Goal: Check status

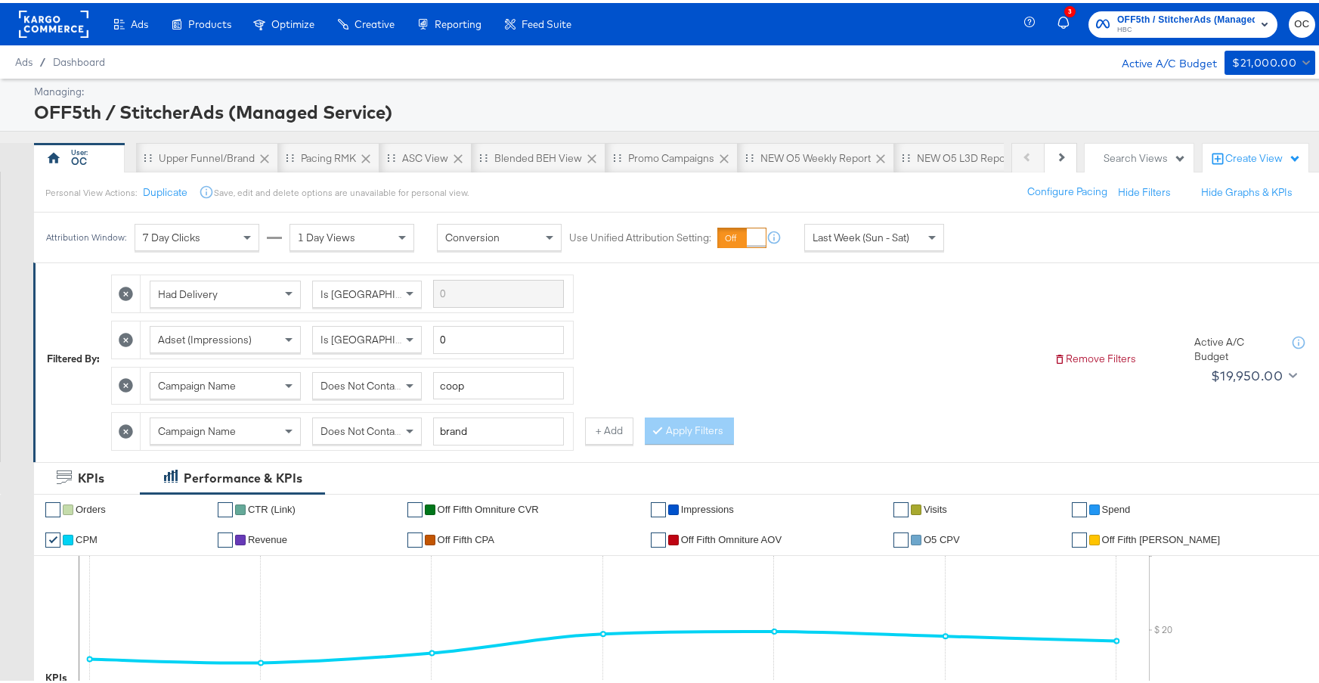
click at [894, 239] on span "Last Week (Sun - Sat)" at bounding box center [861, 235] width 97 height 14
click at [999, 246] on div "Start: [DATE] to End: [DATE]" at bounding box center [1003, 235] width 113 height 28
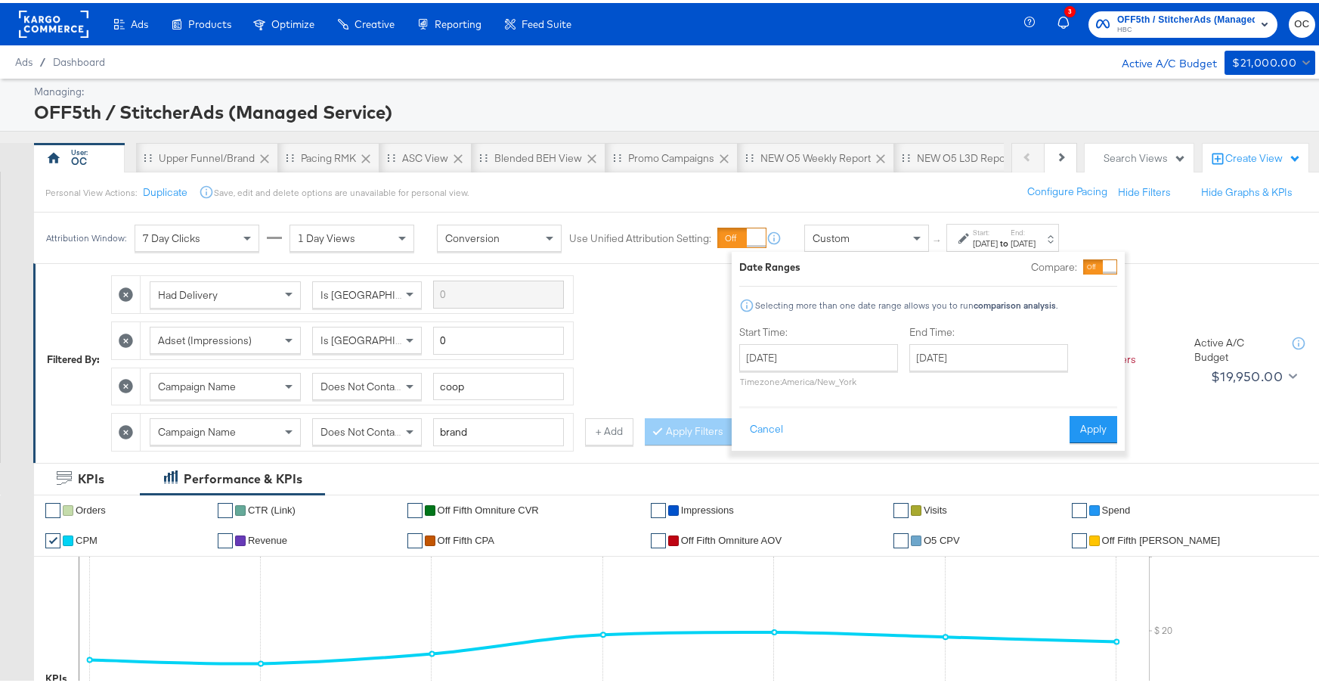
click at [800, 370] on div "[DATE] ‹ [DATE] › Su Mo Tu We Th Fr Sa 28 29 30 1 2 3 4 5 6 7 8 9 10 11 12 13 1…" at bounding box center [818, 362] width 159 height 43
click at [804, 362] on input "[DATE]" at bounding box center [818, 354] width 159 height 27
click at [887, 451] on td "10" at bounding box center [885, 452] width 26 height 21
type input "[DATE]"
click at [1012, 351] on input "[DATE]" at bounding box center [989, 354] width 159 height 27
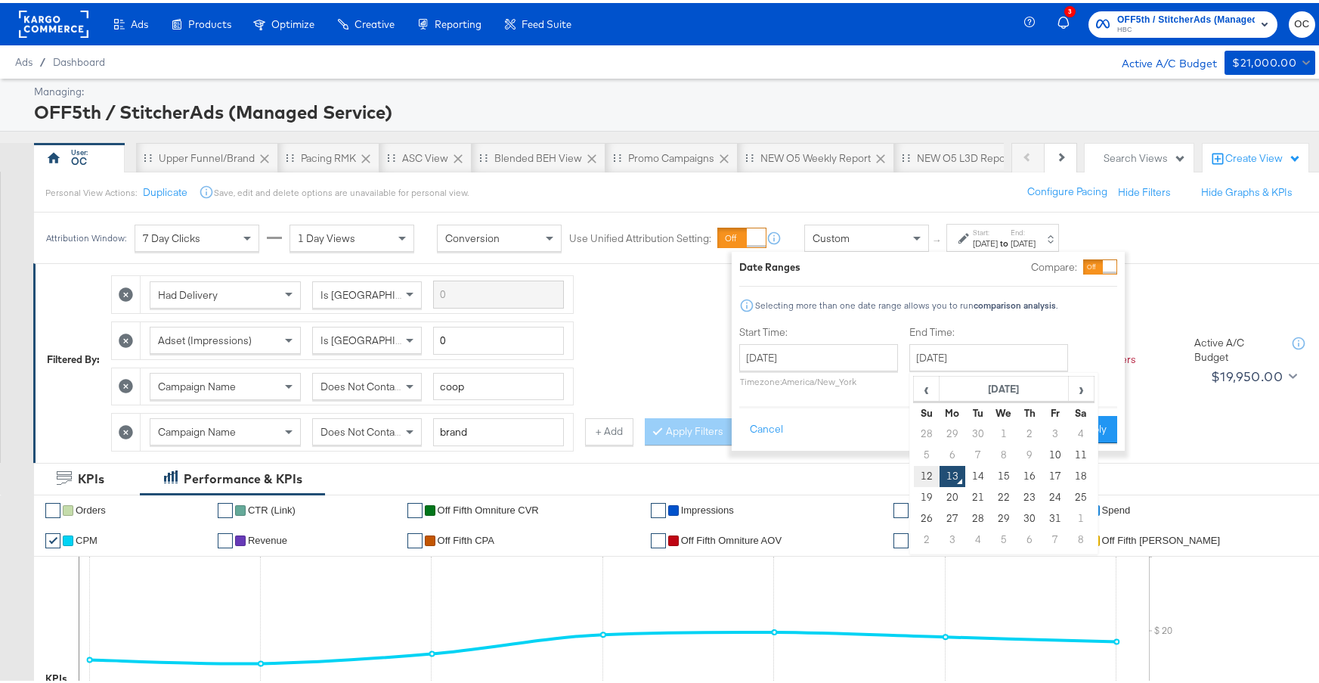
click at [923, 474] on td "12" at bounding box center [927, 473] width 26 height 21
type input "[DATE]"
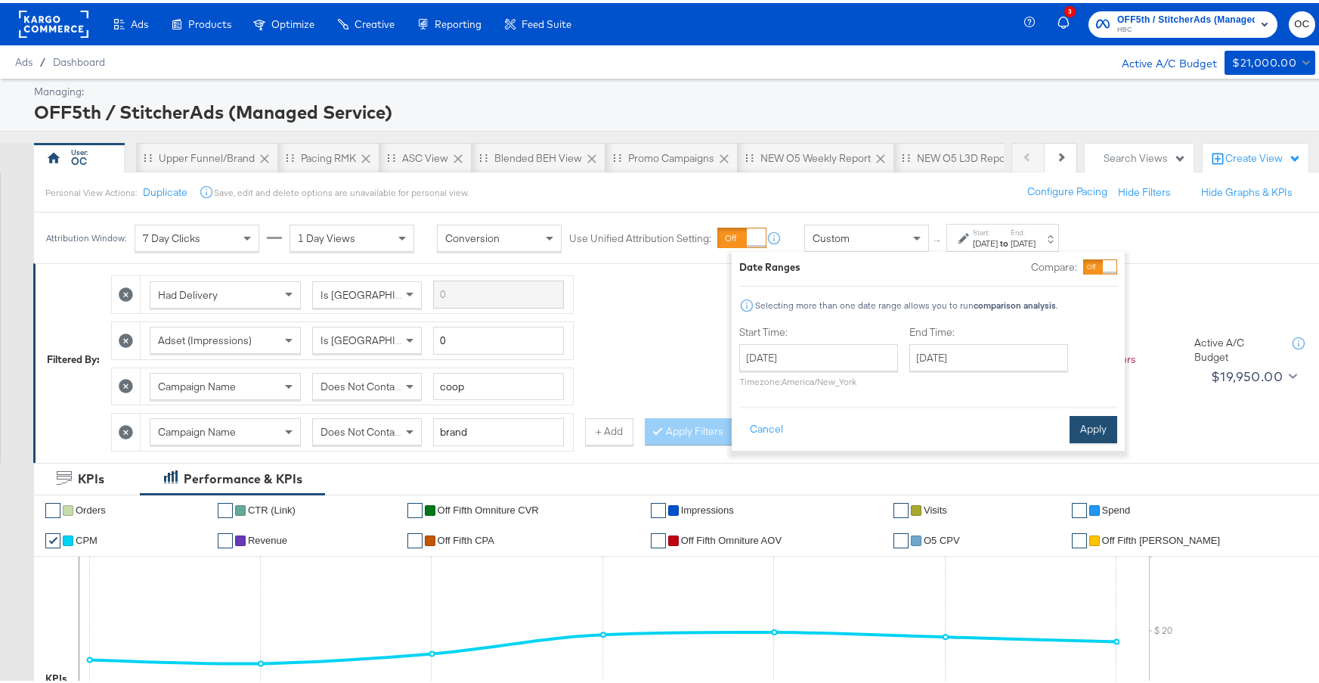
click at [1085, 416] on button "Apply" at bounding box center [1094, 426] width 48 height 27
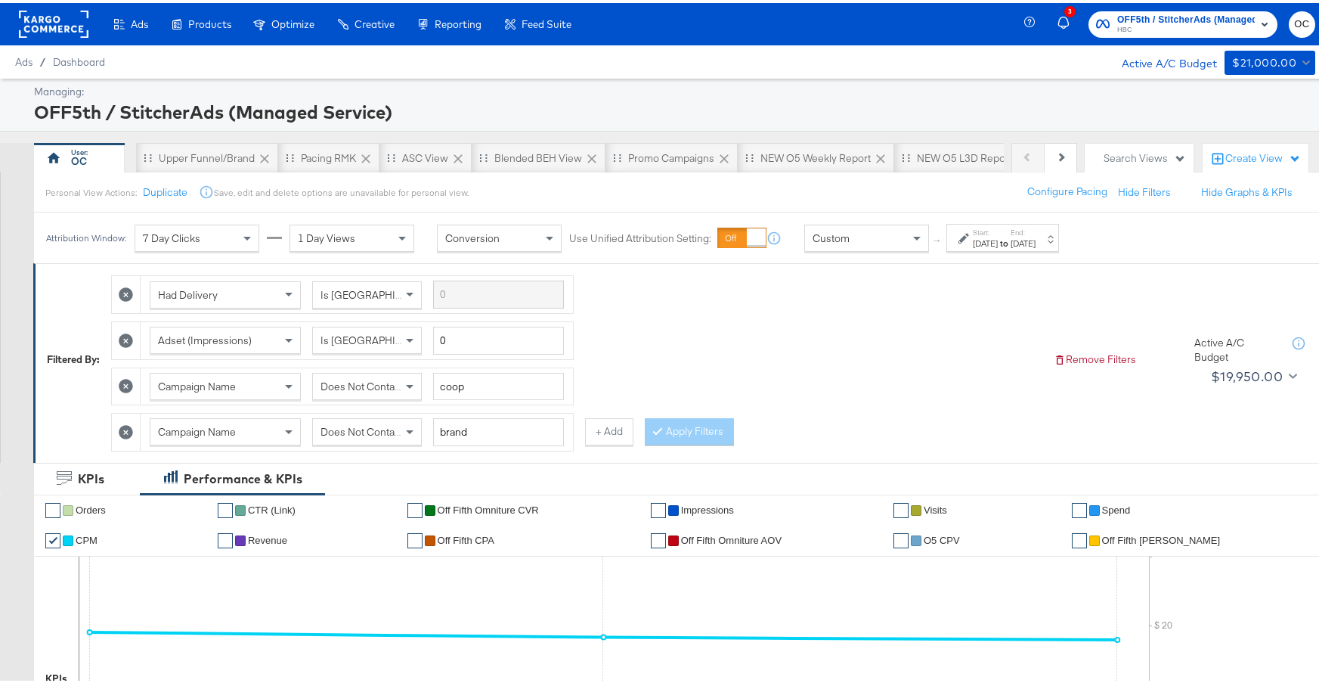
click at [129, 433] on icon at bounding box center [126, 429] width 14 height 14
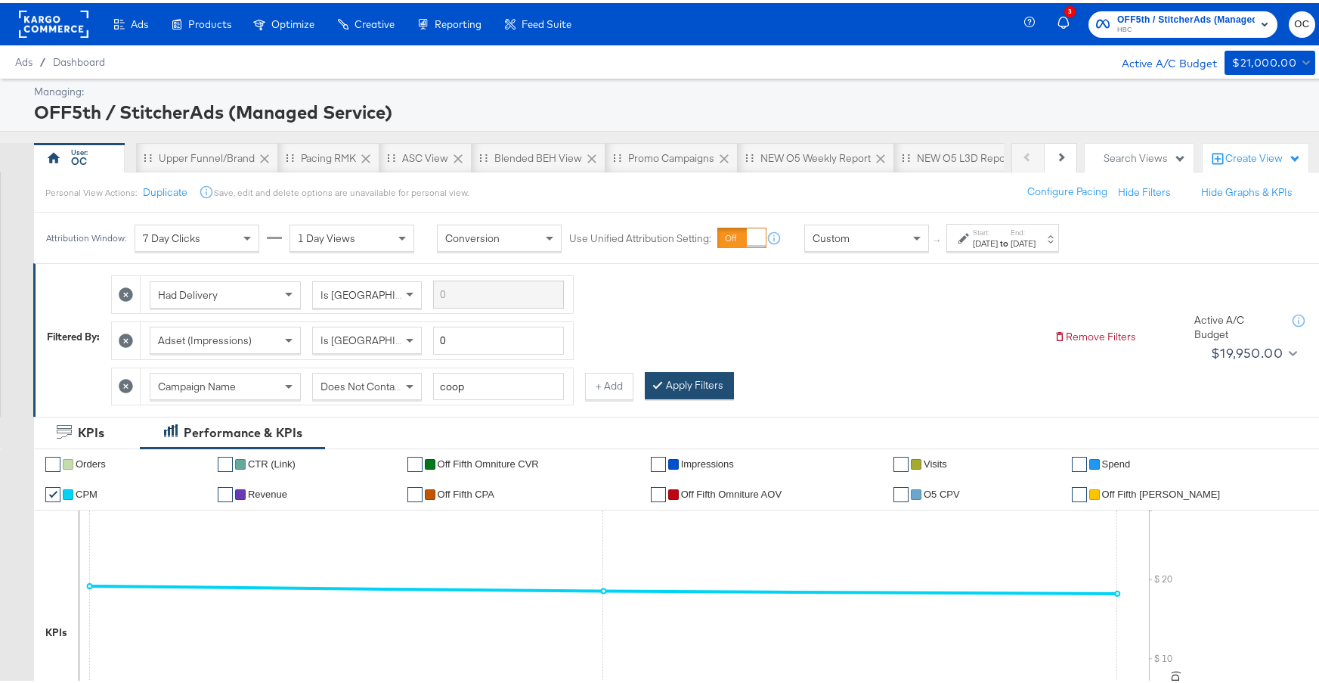
click at [696, 390] on button "Apply Filters" at bounding box center [689, 382] width 89 height 27
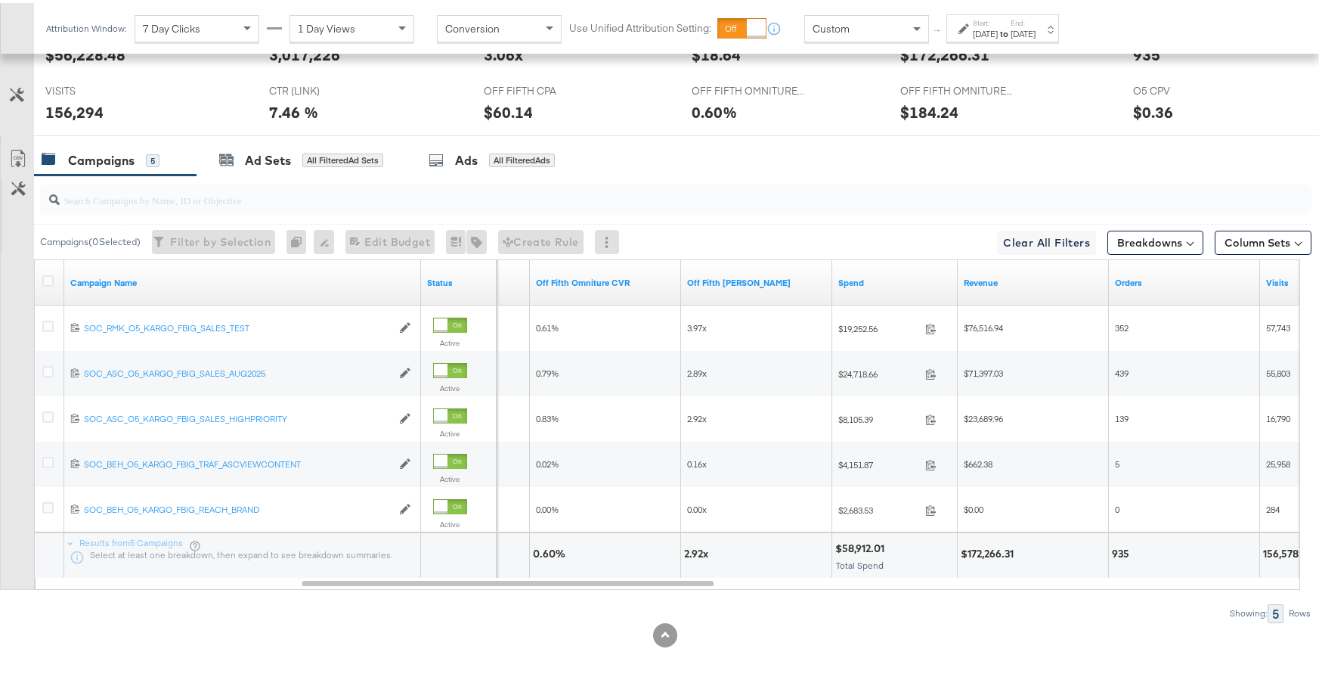
scroll to position [758, 0]
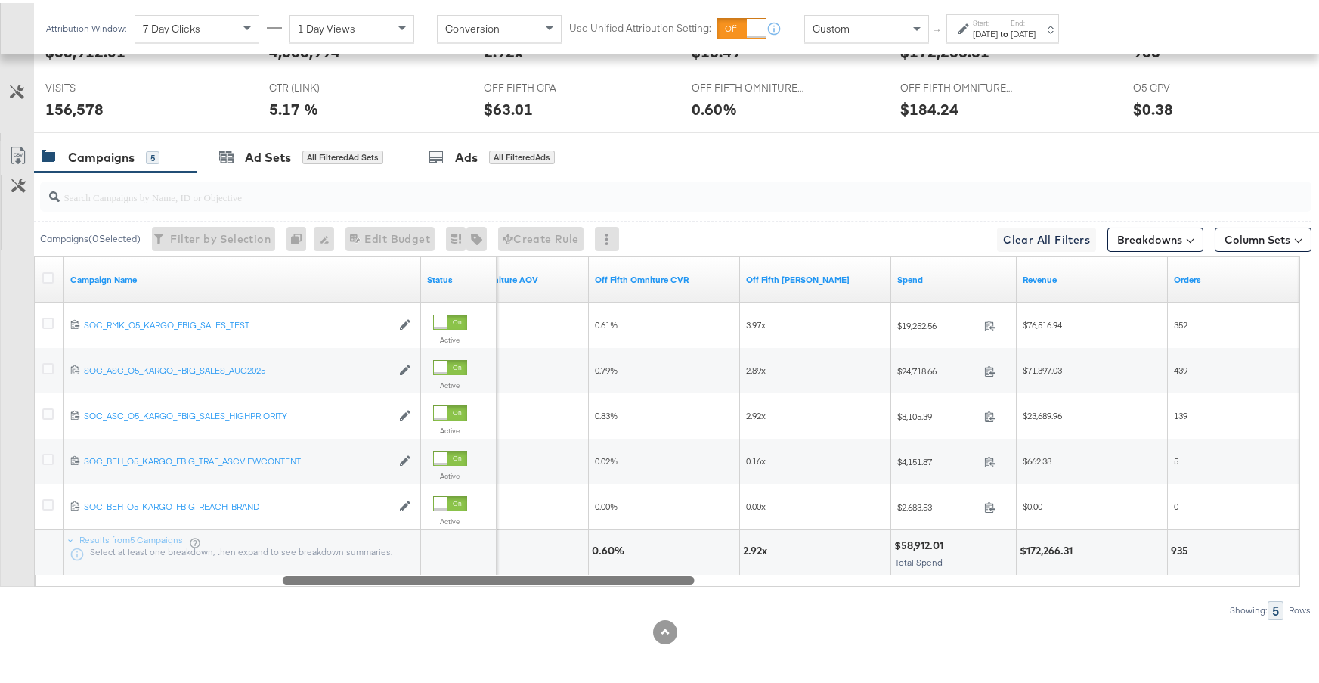
drag, startPoint x: 697, startPoint y: 577, endPoint x: 677, endPoint y: 575, distance: 19.8
click at [677, 575] on div at bounding box center [489, 576] width 412 height 13
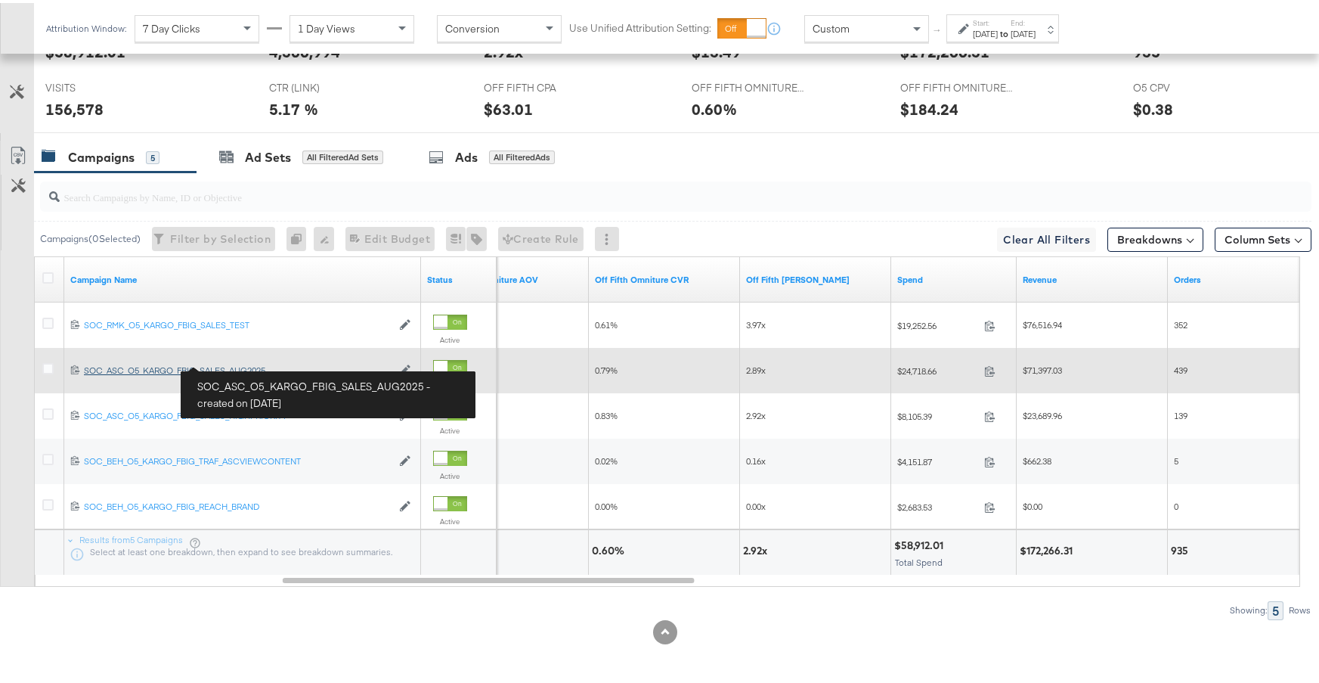
click at [260, 370] on div "SOC_ASC_O5_KARGO_FBIG_SALES_AUG2025 SOC_ASC_O5_KARGO_FBIG_SALES_AUG2025" at bounding box center [238, 367] width 308 height 12
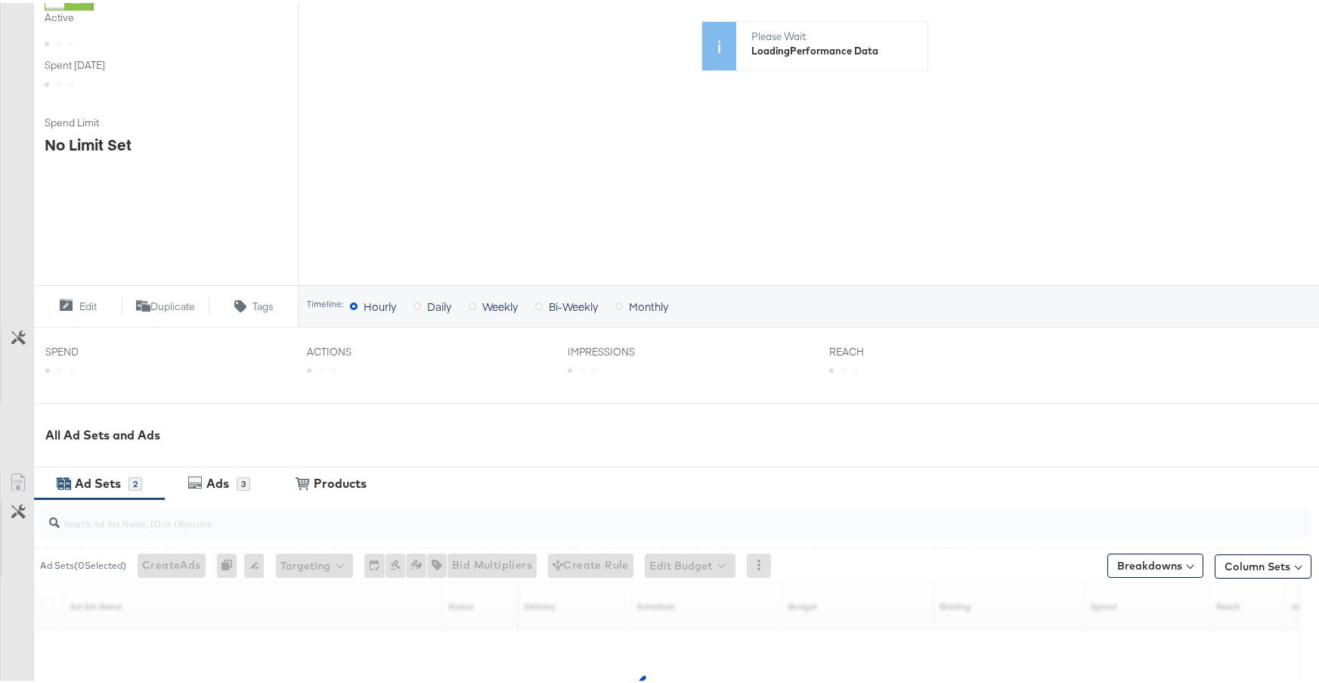
scroll to position [517, 0]
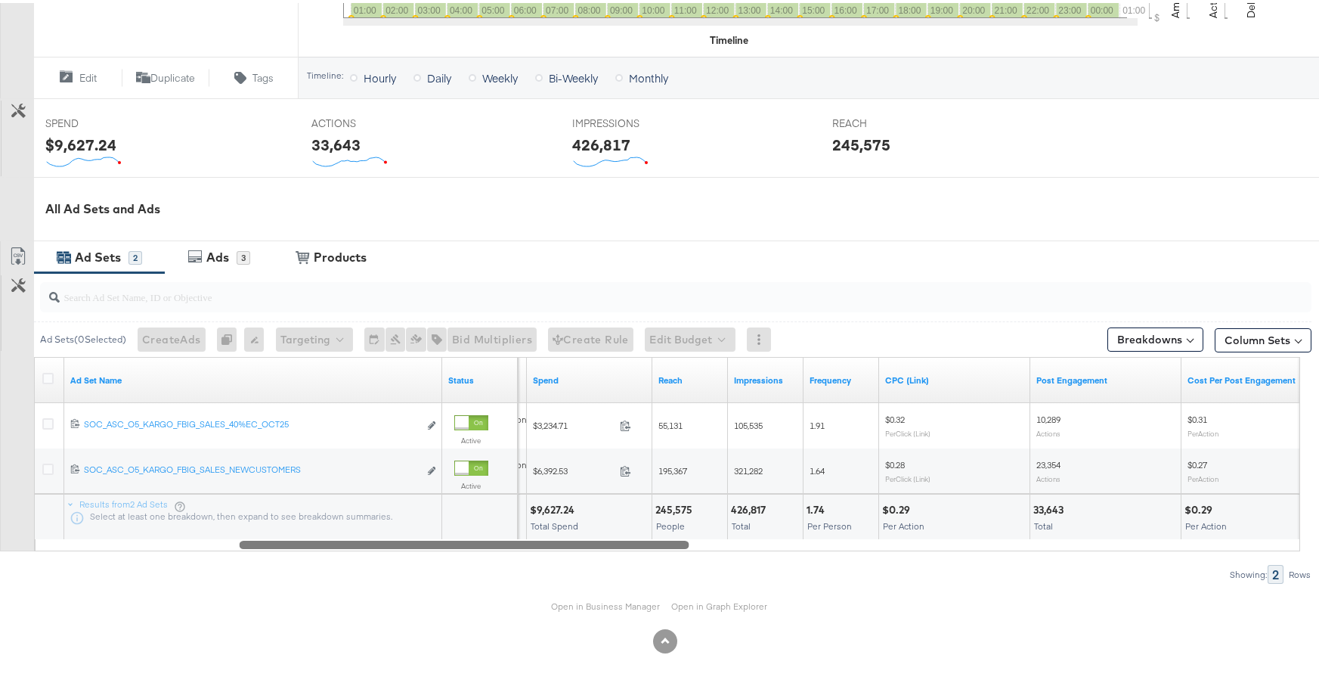
drag, startPoint x: 432, startPoint y: 544, endPoint x: 694, endPoint y: 540, distance: 262.4
click at [690, 540] on div at bounding box center [465, 541] width 450 height 13
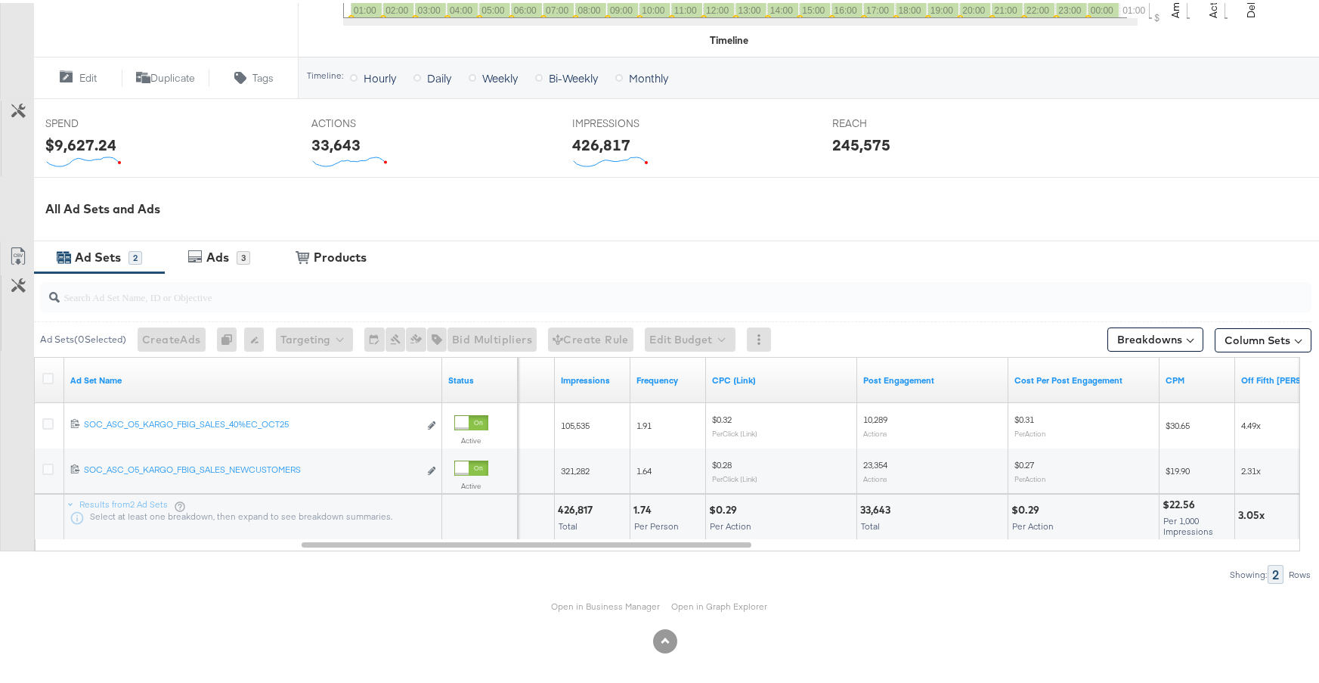
scroll to position [0, 0]
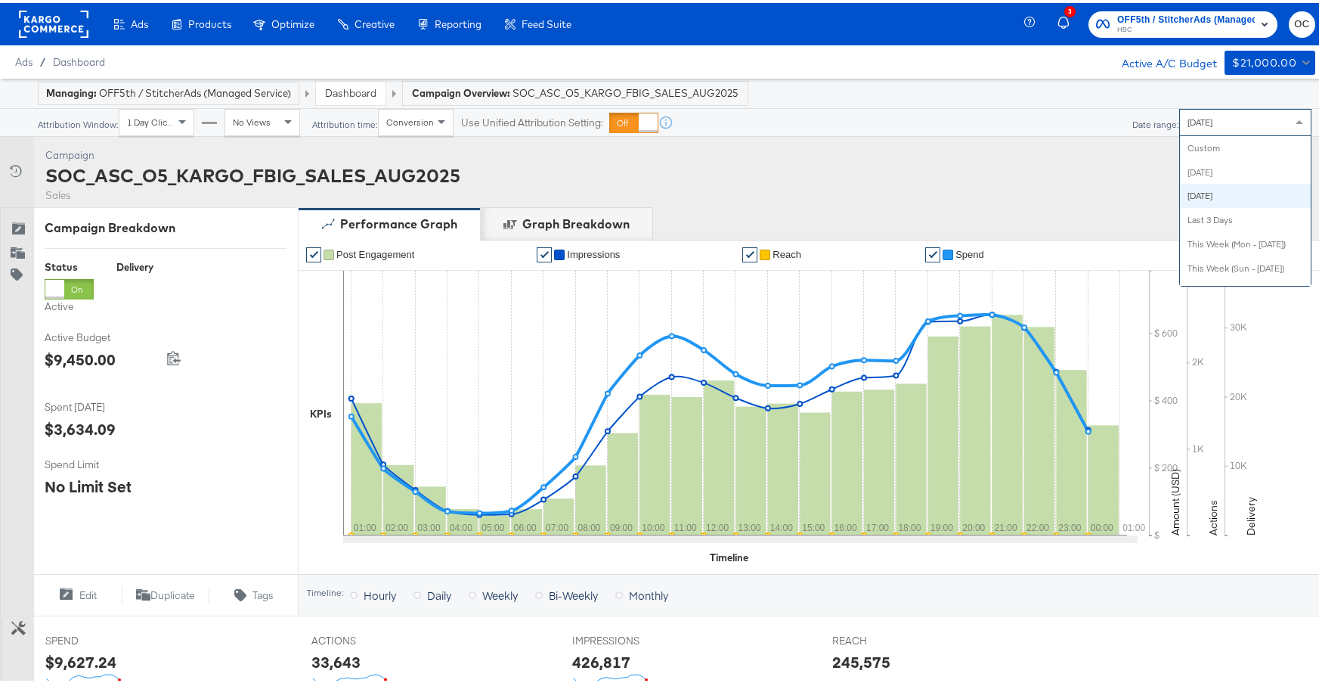
click at [1205, 124] on span "[DATE]" at bounding box center [1200, 118] width 25 height 11
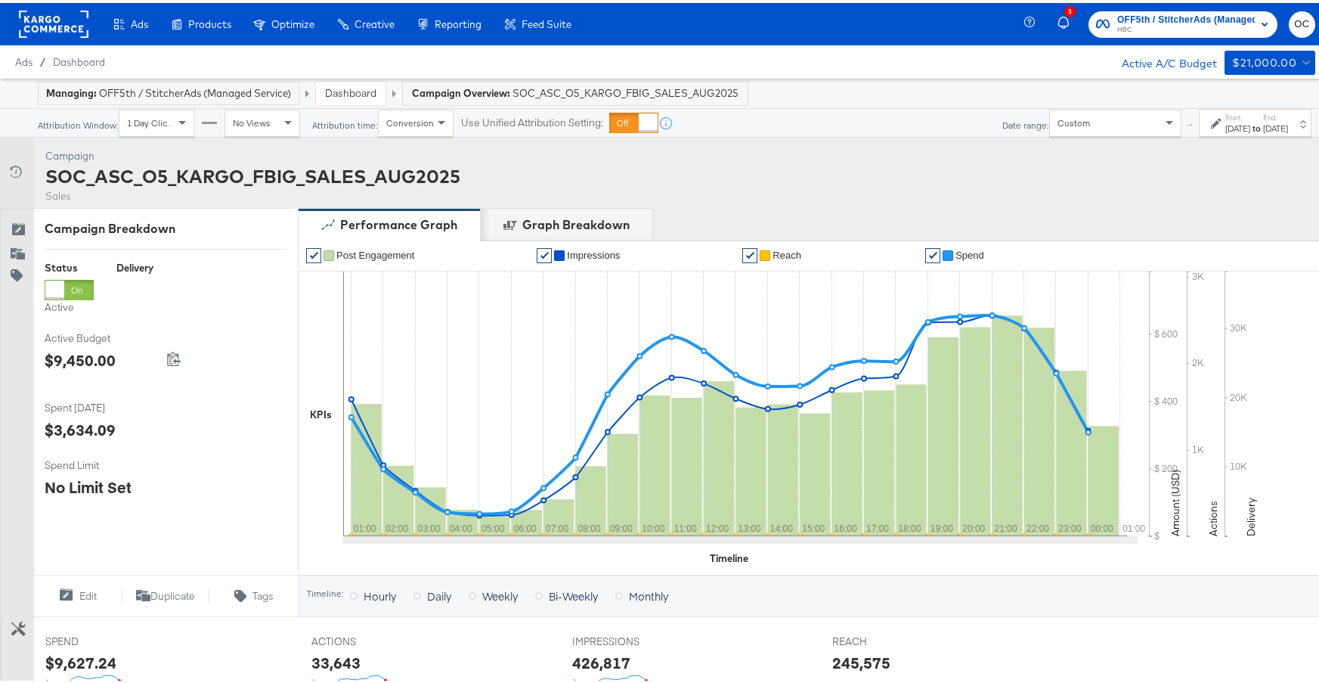
click at [1263, 123] on div "[DATE]" at bounding box center [1275, 125] width 25 height 12
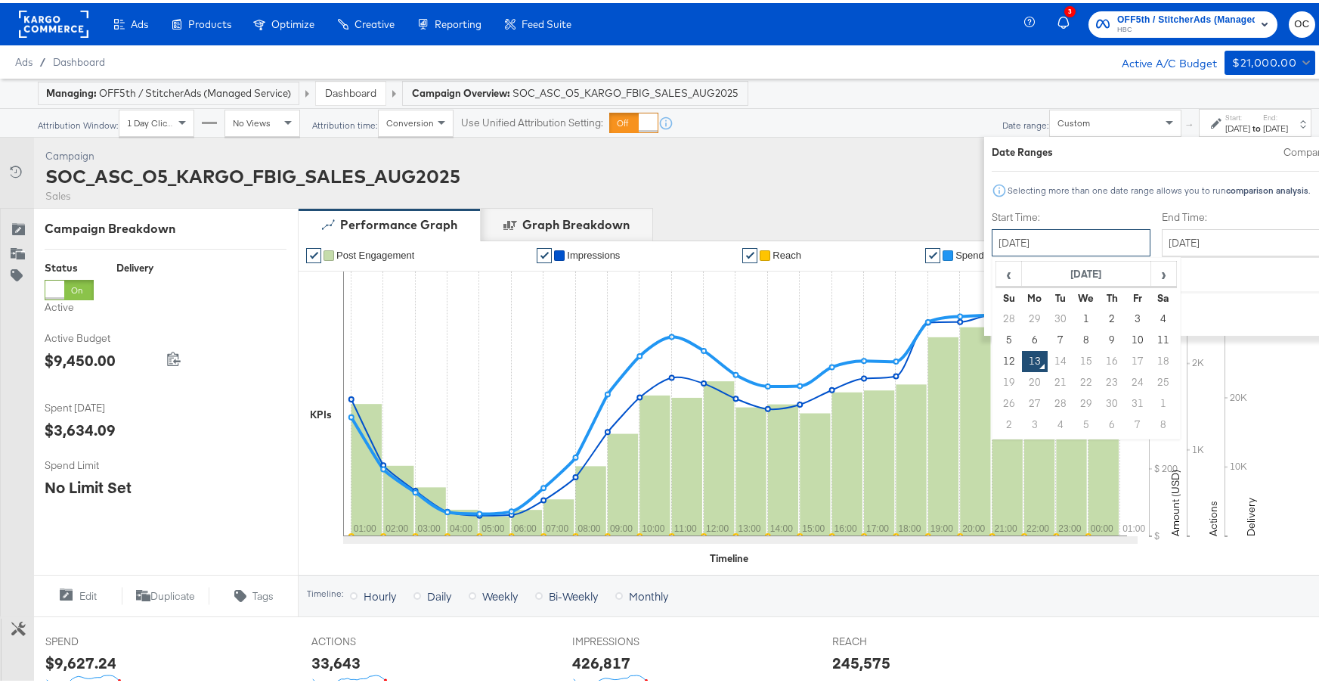
click at [999, 234] on input "[DATE]" at bounding box center [1071, 239] width 159 height 27
click at [1125, 337] on td "10" at bounding box center [1138, 337] width 26 height 21
type input "[DATE]"
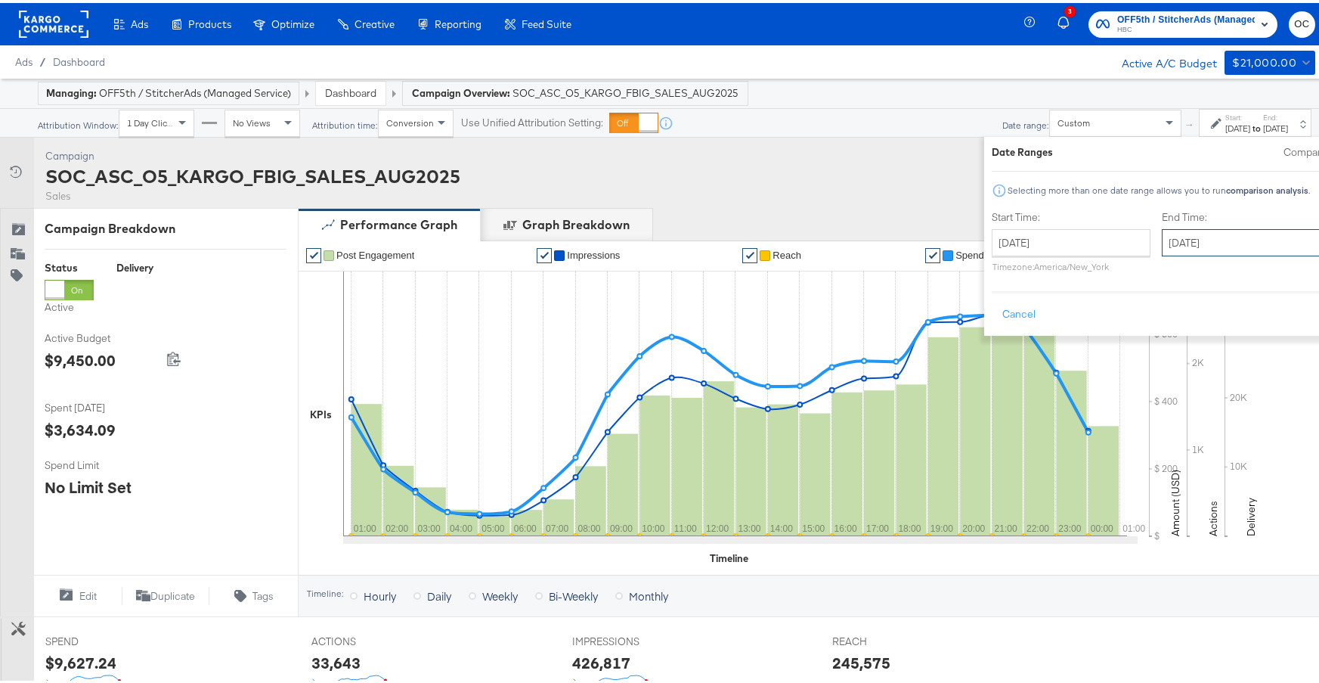
click at [1208, 240] on input "[DATE]" at bounding box center [1241, 239] width 159 height 27
click at [1167, 363] on td "12" at bounding box center [1180, 358] width 26 height 21
type input "[DATE]"
click at [1240, 305] on div "Cancel Apply" at bounding box center [1181, 306] width 378 height 37
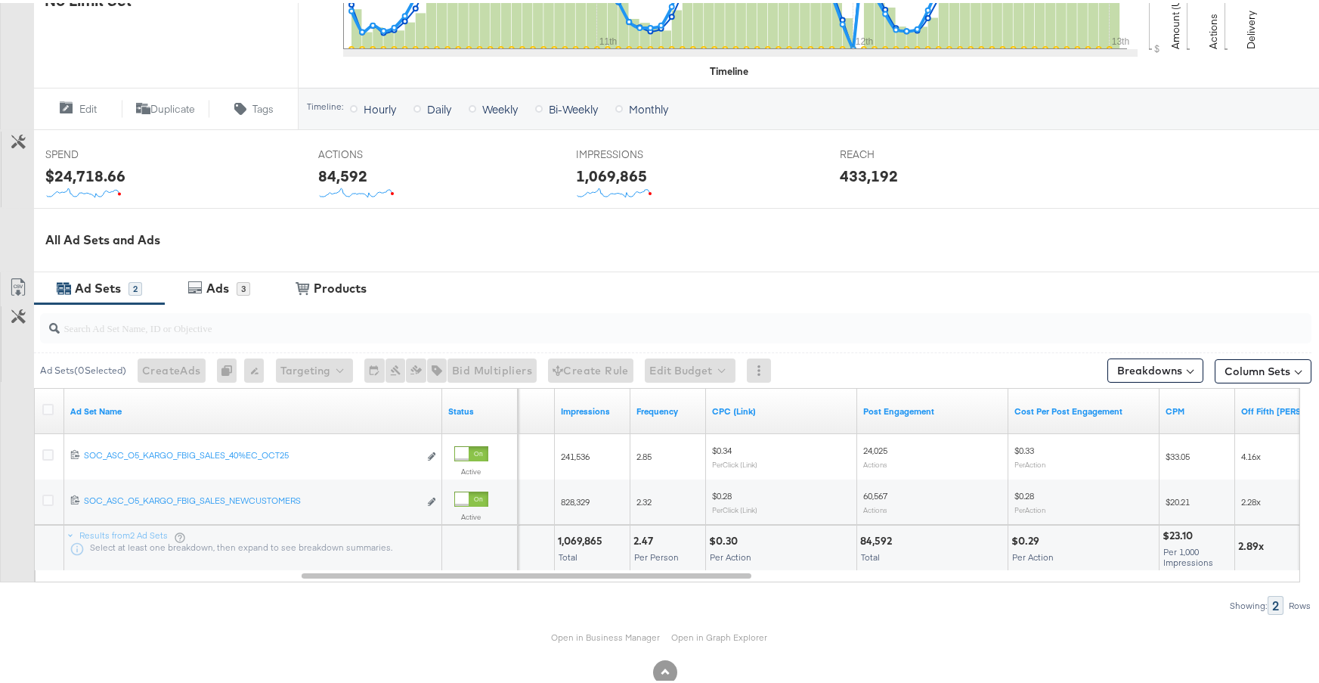
scroll to position [520, 0]
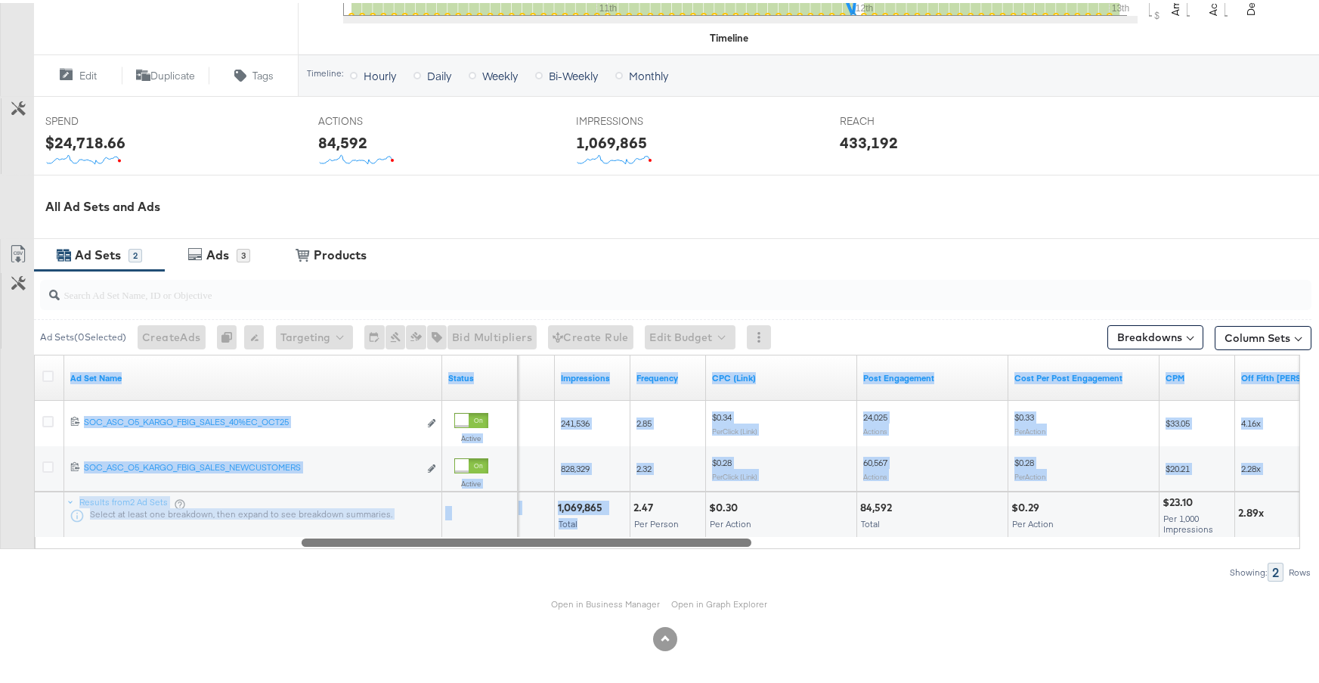
drag, startPoint x: 587, startPoint y: 532, endPoint x: 643, endPoint y: 538, distance: 55.4
click at [643, 538] on div "Ad Set Name Status Reach Impressions Frequency CPC (Link) Post Engagement Cost …" at bounding box center [667, 449] width 1266 height 194
click at [689, 538] on div at bounding box center [527, 538] width 450 height 13
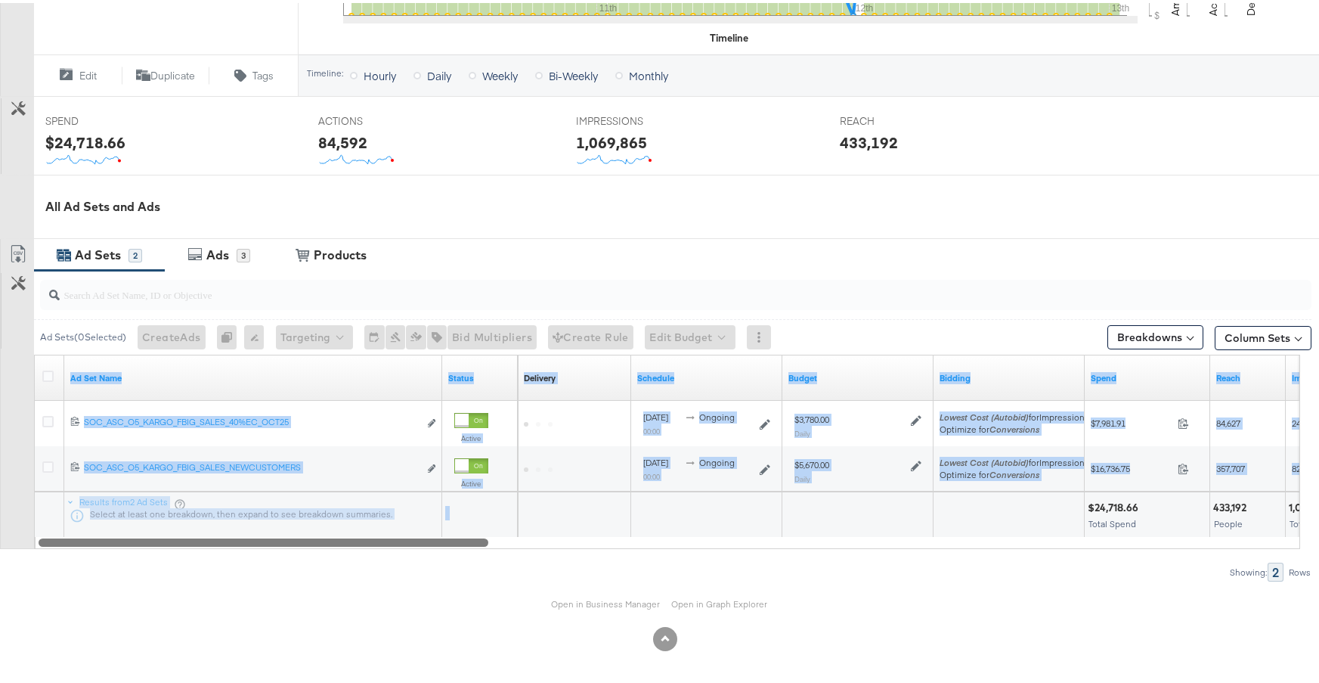
drag, startPoint x: 704, startPoint y: 541, endPoint x: 414, endPoint y: 535, distance: 290.4
click at [413, 537] on div at bounding box center [264, 538] width 450 height 13
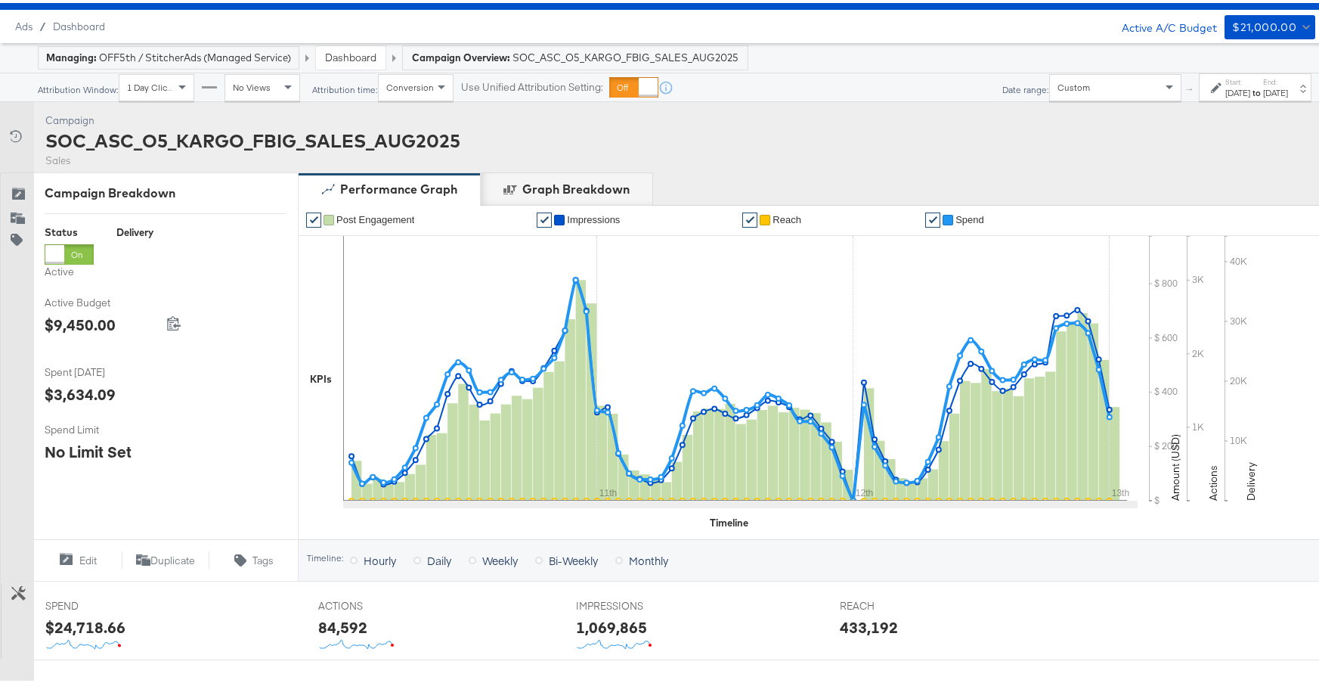
scroll to position [0, 0]
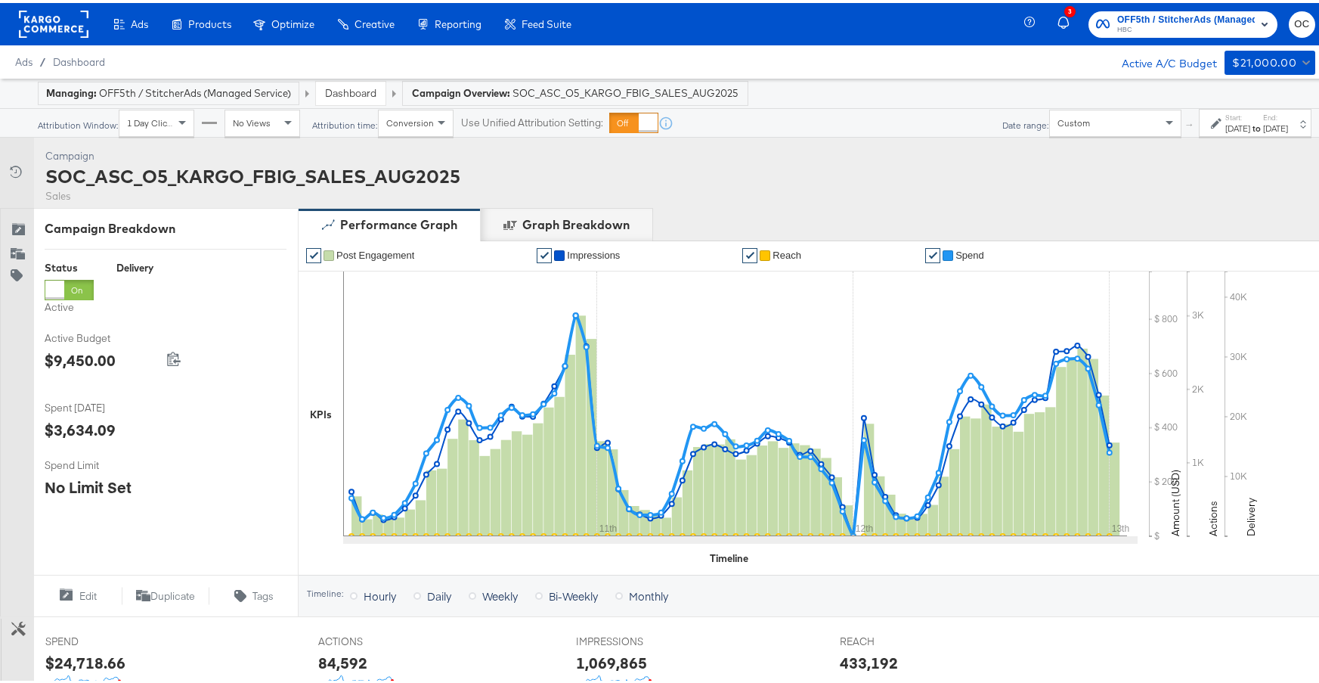
click at [360, 92] on link "Dashboard" at bounding box center [350, 90] width 51 height 14
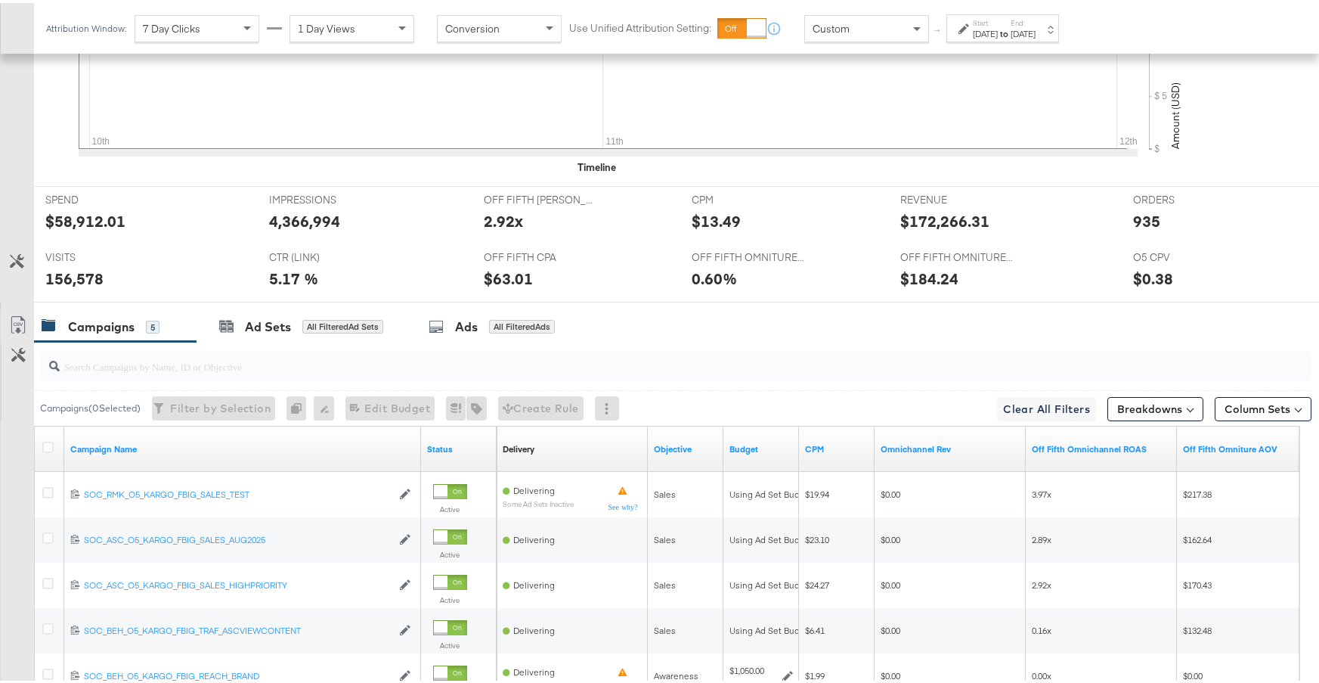
scroll to position [758, 0]
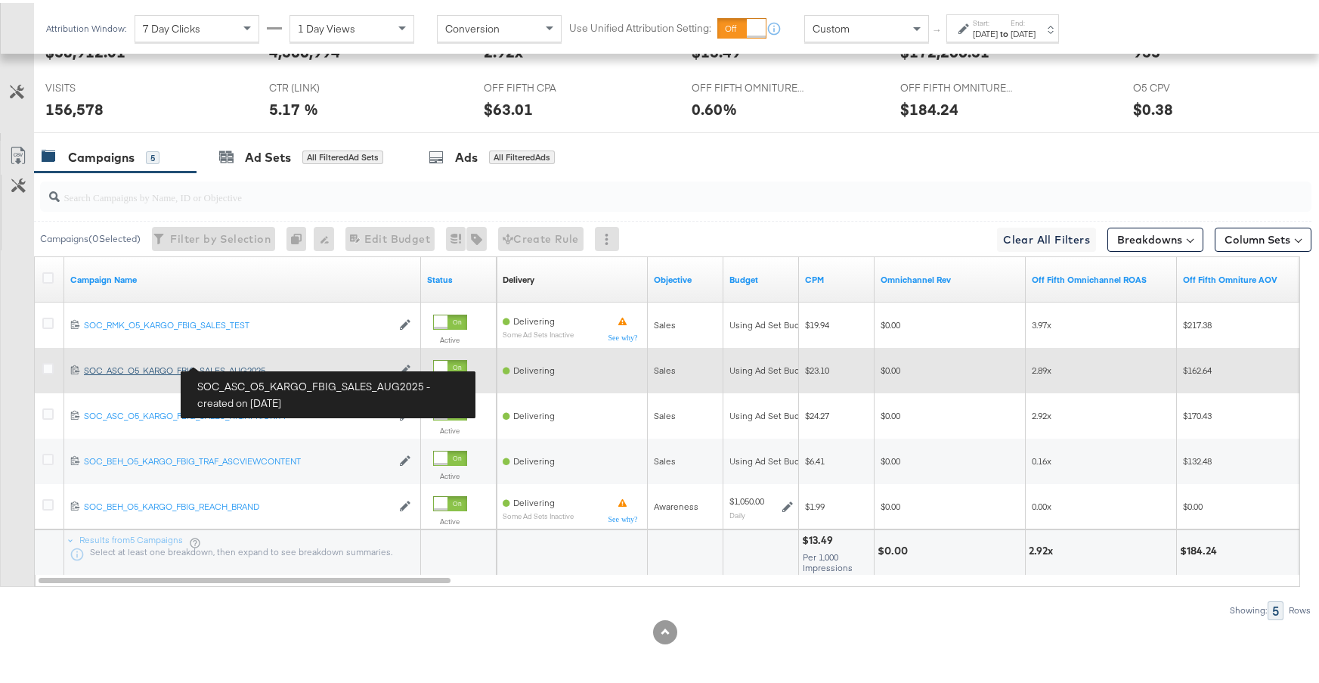
click at [266, 371] on div "SOC_ASC_O5_KARGO_FBIG_SALES_AUG2025 SOC_ASC_O5_KARGO_FBIG_SALES_AUG2025" at bounding box center [238, 367] width 308 height 12
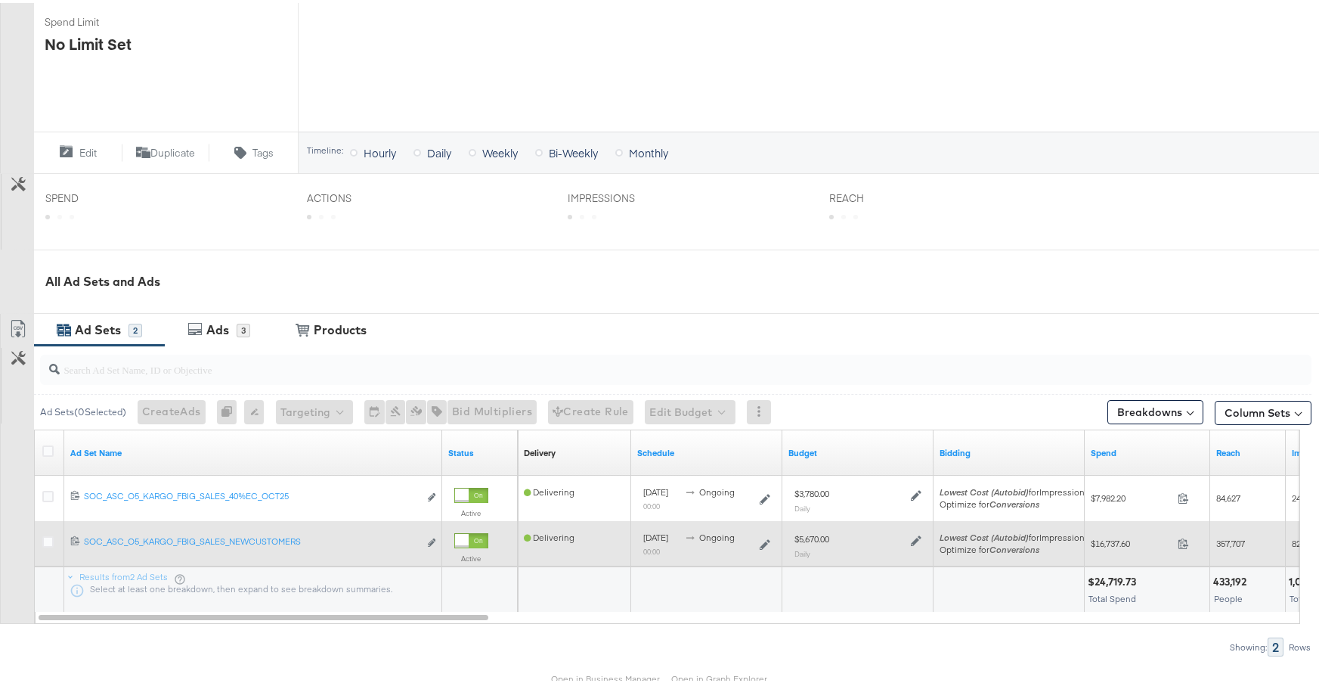
scroll to position [518, 0]
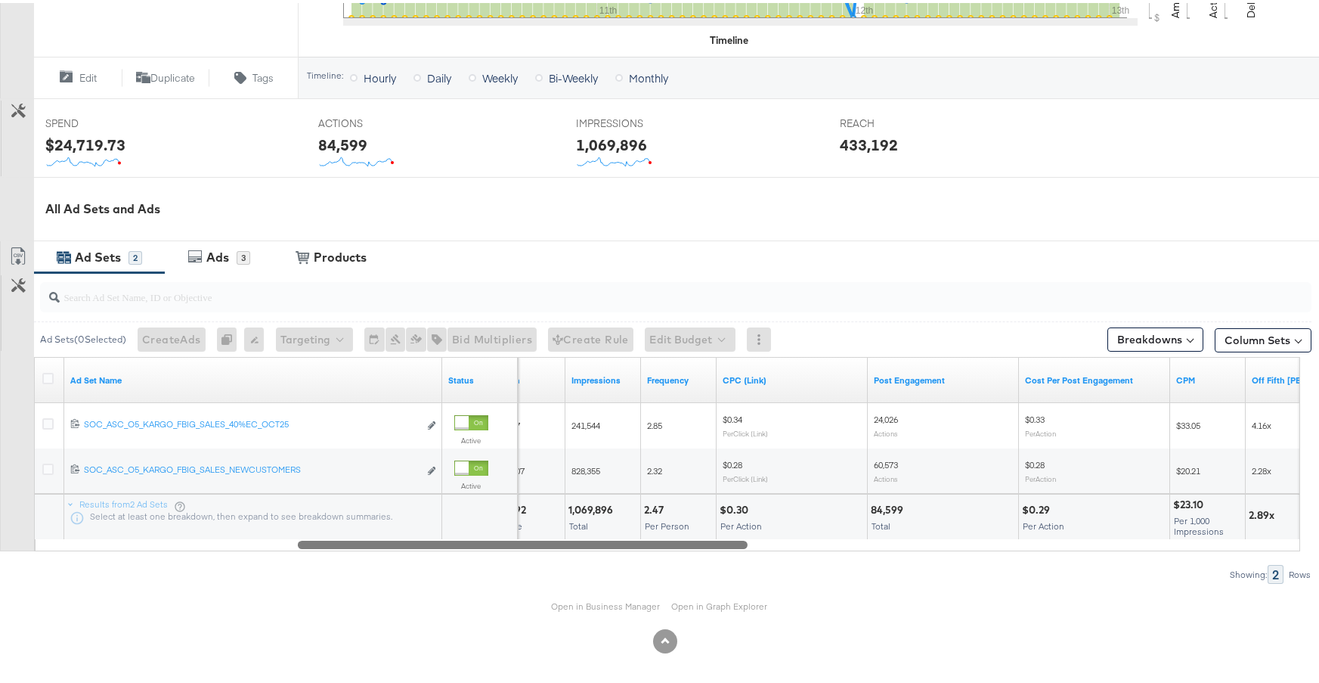
drag, startPoint x: 460, startPoint y: 540, endPoint x: 717, endPoint y: 558, distance: 257.7
click at [717, 558] on div "Ad Sets ( 0 Selected) Create Ads At least one ad set must be selected 0 Rename …" at bounding box center [656, 425] width 1312 height 311
